Goal: Task Accomplishment & Management: Use online tool/utility

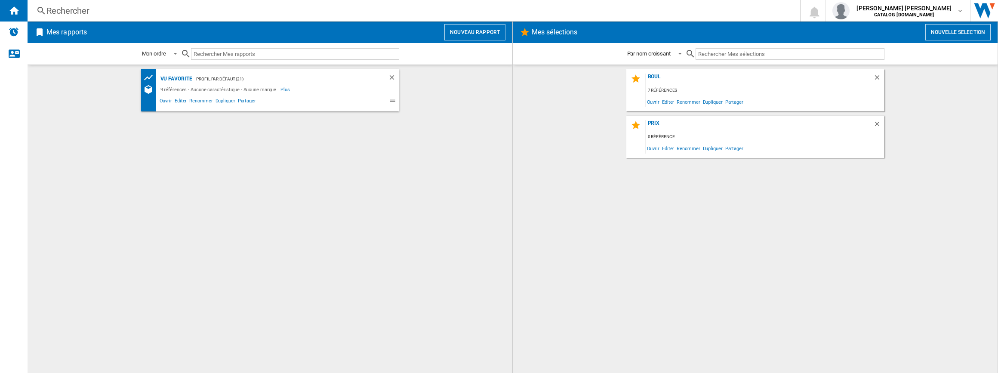
click at [250, 57] on input "text" at bounding box center [295, 54] width 208 height 12
paste input "Pux + soft closing + telescopic + foodprobe"
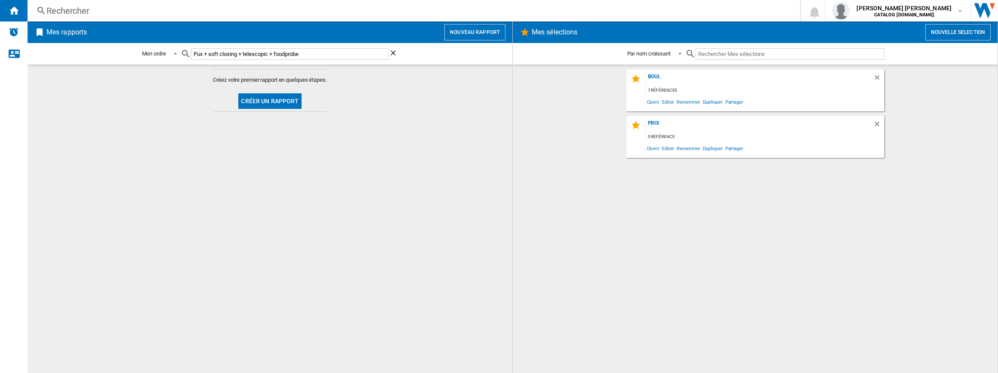
click at [398, 55] on div "Mon ordre Mon ordre Par type de rapport Par nom croissant Par nom décroissant P…" at bounding box center [270, 54] width 485 height 22
click at [71, 33] on h2 "Mes rapports" at bounding box center [67, 32] width 44 height 16
drag, startPoint x: 225, startPoint y: 55, endPoint x: 308, endPoint y: 54, distance: 83.4
click at [224, 55] on input "Pux + soft closing + telescopic + foodprobe" at bounding box center [290, 54] width 198 height 12
drag, startPoint x: 316, startPoint y: 54, endPoint x: 17, endPoint y: 44, distance: 298.6
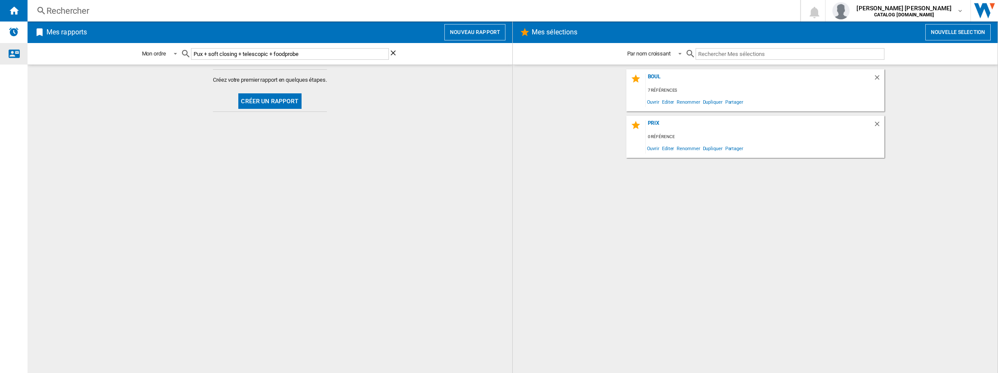
click at [17, 44] on div "NEW Rechercher Rechercher 0 [PERSON_NAME] [PERSON_NAME] CATALOG [DOMAIN_NAME] C…" at bounding box center [499, 186] width 998 height 373
paste input "EOE8P39X"
type input "EOE8P39X"
click at [398, 52] on ng-md-icon "Effacer la recherche" at bounding box center [394, 54] width 10 height 10
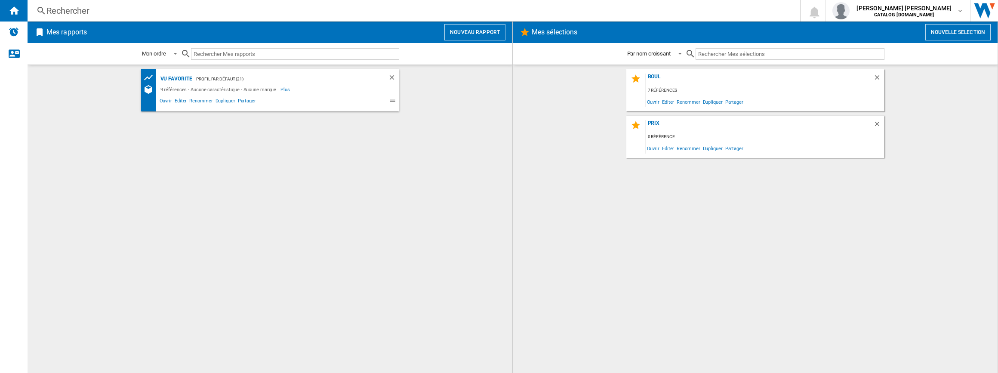
click at [178, 100] on span "Editer" at bounding box center [180, 102] width 15 height 10
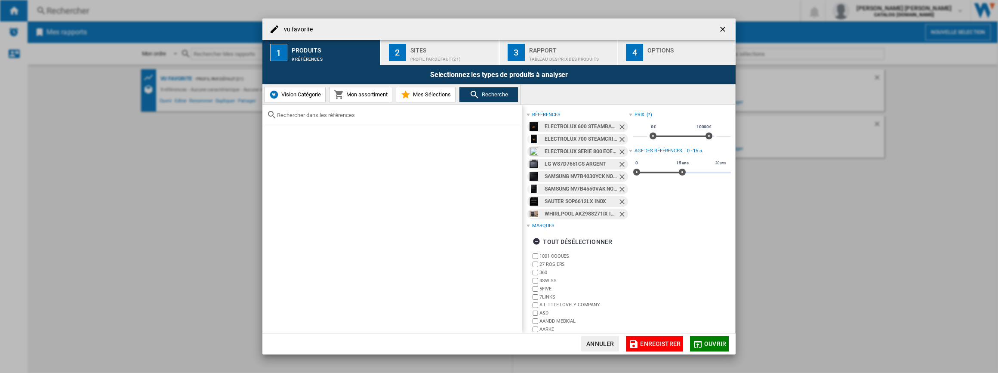
click at [619, 125] on ng-md-icon "Retirer" at bounding box center [623, 128] width 10 height 10
click at [619, 135] on ng-md-icon "Retirer" at bounding box center [623, 140] width 10 height 10
click at [619, 125] on ng-md-icon "Retirer" at bounding box center [623, 128] width 10 height 10
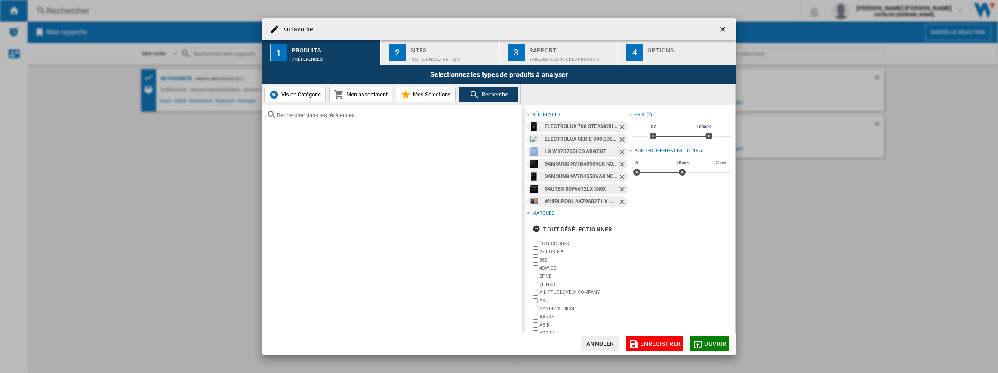
click at [619, 135] on ng-md-icon "Retirer" at bounding box center [623, 140] width 10 height 10
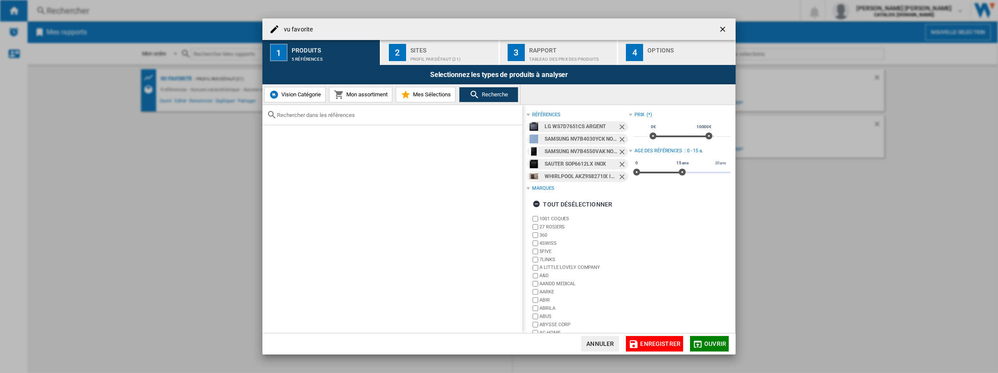
click at [619, 125] on ng-md-icon "Retirer" at bounding box center [623, 128] width 10 height 10
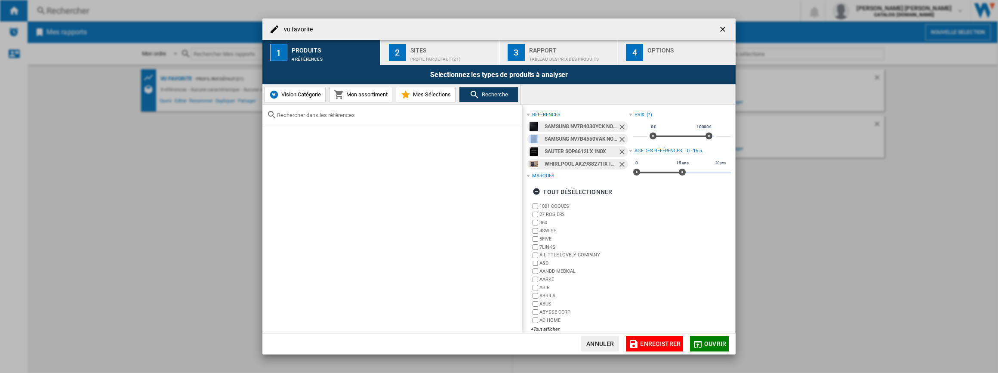
click at [619, 125] on ng-md-icon "Retirer" at bounding box center [623, 128] width 10 height 10
click at [619, 135] on ng-md-icon "Retirer" at bounding box center [623, 140] width 10 height 10
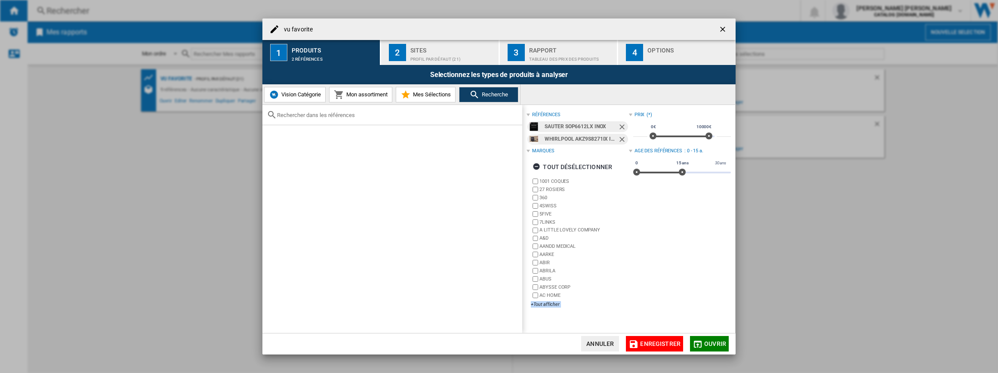
click at [619, 135] on ng-md-icon "Retirer" at bounding box center [623, 140] width 10 height 10
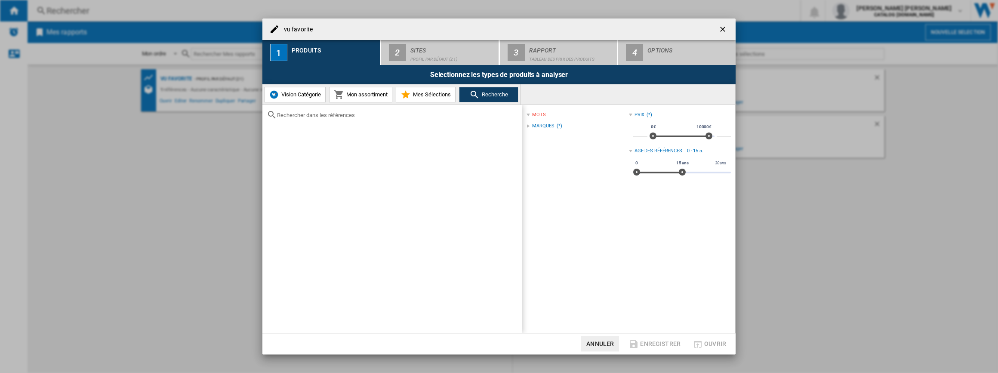
click at [408, 119] on div at bounding box center [392, 115] width 260 height 20
click at [331, 117] on input "text" at bounding box center [397, 115] width 241 height 6
paste input "EOE8P39X"
type input "EOE8P39X"
click at [513, 225] on span at bounding box center [478, 229] width 87 height 42
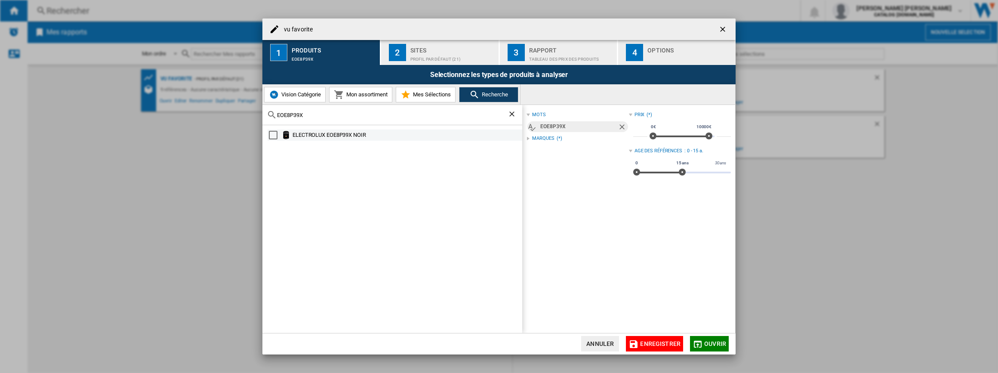
click at [347, 131] on div "ELECTROLUX EOE8P39X NOIR" at bounding box center [406, 135] width 228 height 9
click at [723, 347] on button "Ouvrir" at bounding box center [709, 343] width 39 height 15
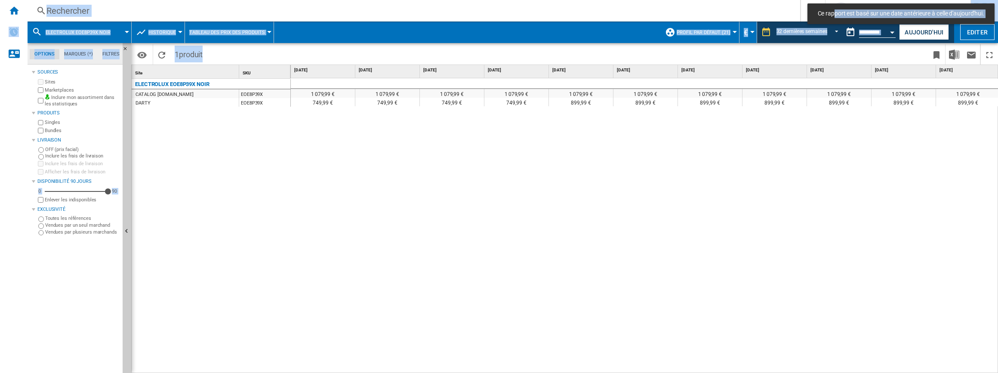
drag, startPoint x: 452, startPoint y: 369, endPoint x: 591, endPoint y: 378, distance: 140.1
click at [591, 372] on html "Ce rapport est basé sur une date antérieure à celle d'aujourd'hui. In order to …" at bounding box center [499, 186] width 998 height 373
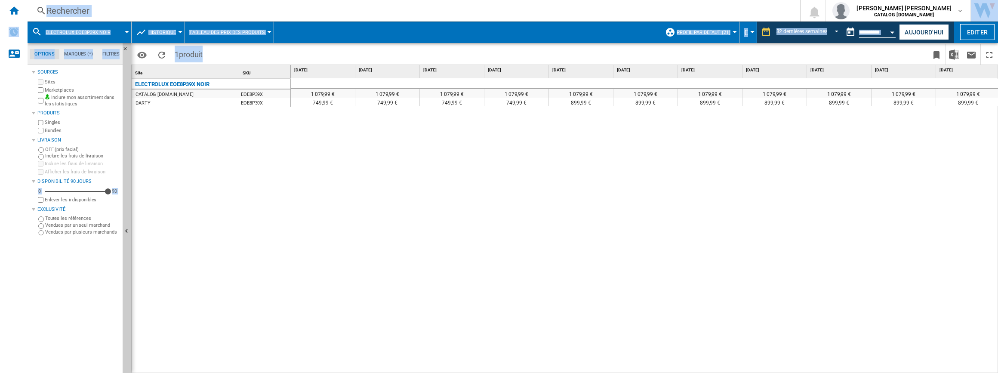
click at [478, 364] on div "1 079,99 € 1 079,99 € 1 079,99 € 1 079,99 € 1 079,99 € 1 079,99 € 1 079,99 € 1 …" at bounding box center [644, 225] width 707 height 295
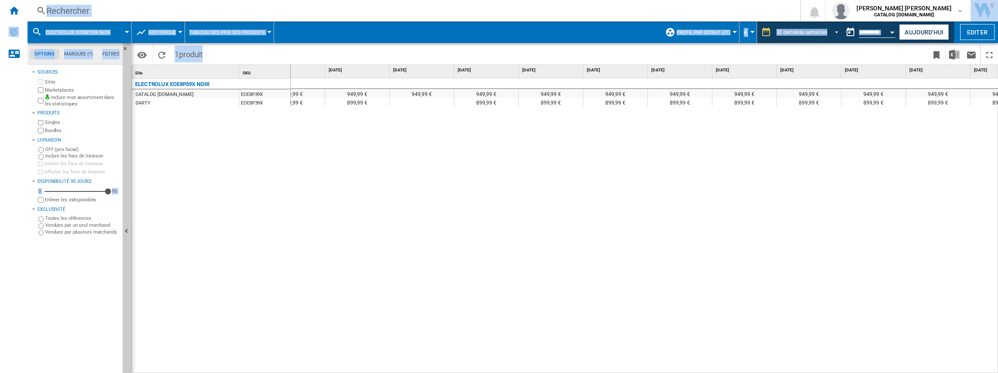
click at [809, 31] on div "32 dernières semaines" at bounding box center [801, 32] width 51 height 6
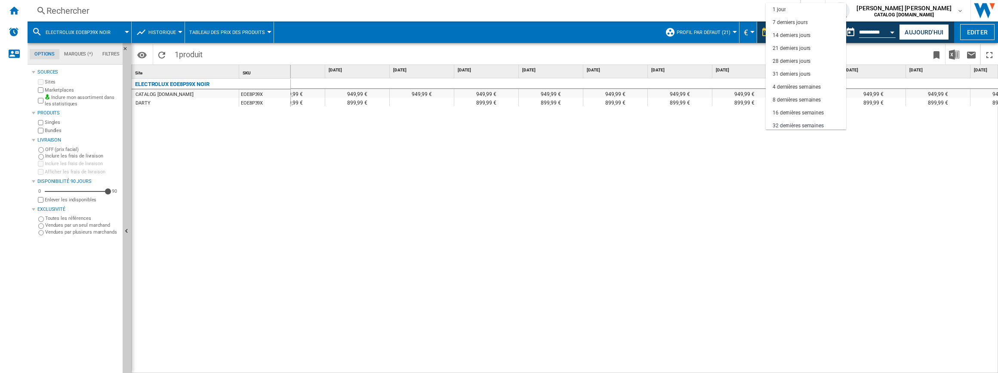
scroll to position [54, 0]
click at [726, 174] on md-backdrop at bounding box center [499, 186] width 998 height 373
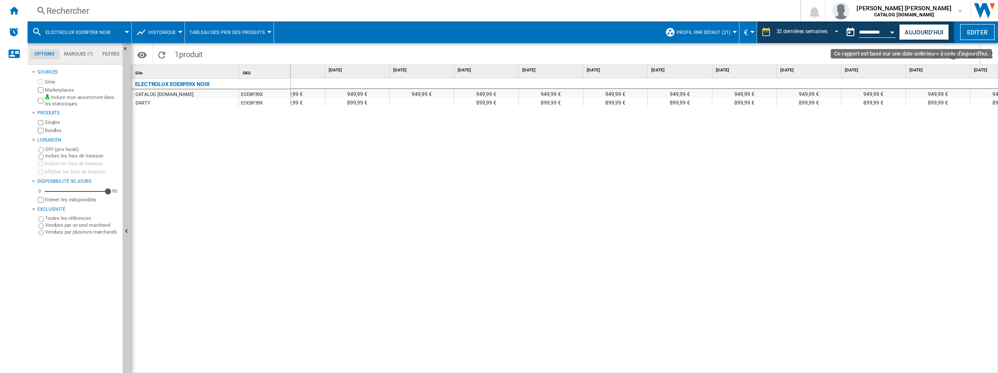
click at [881, 30] on input "**********" at bounding box center [877, 34] width 37 height 8
click at [845, 28] on button "Ce rapport est basé sur une date antérieure à celle d'aujourd'hui." at bounding box center [850, 32] width 17 height 17
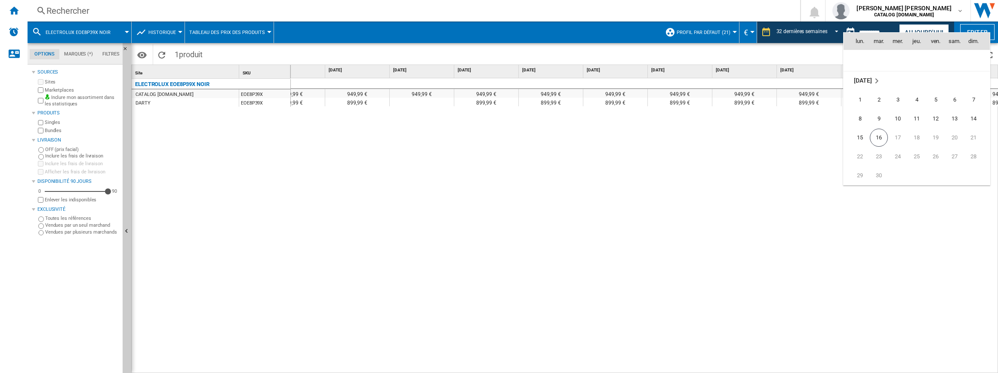
scroll to position [4064, 0]
click at [882, 156] on span "16" at bounding box center [879, 155] width 18 height 18
type input "**********"
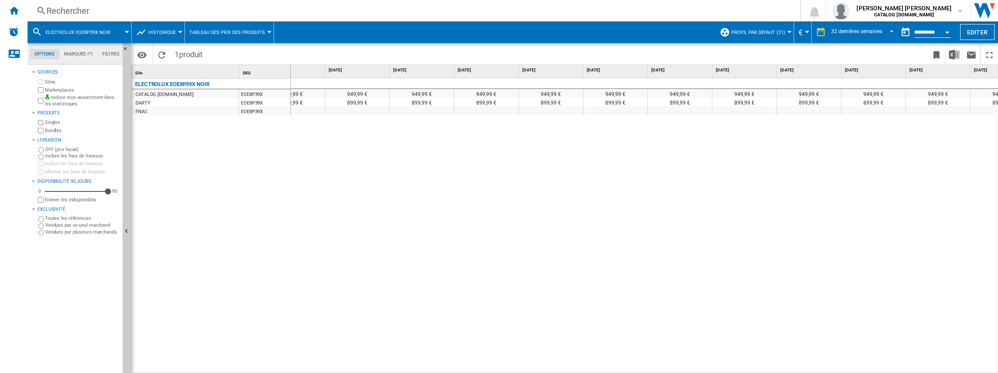
scroll to position [0, 158]
